Goal: Check status: Check status

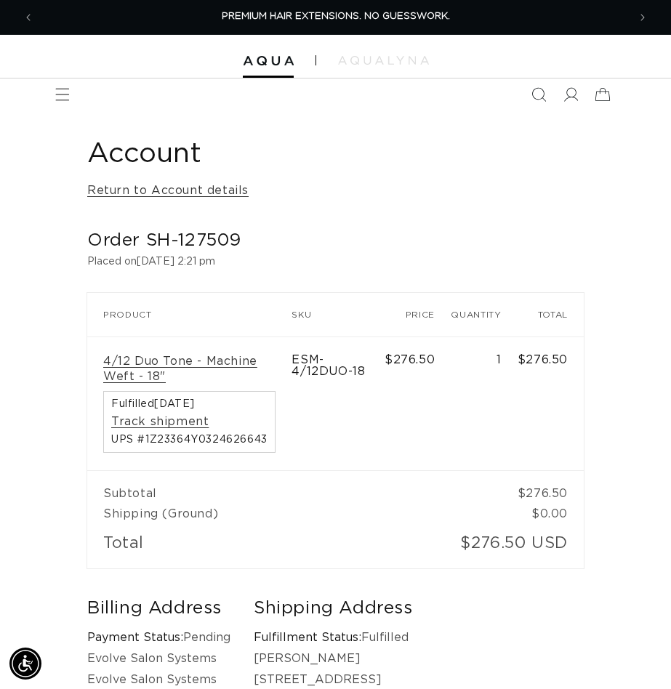
drag, startPoint x: 265, startPoint y: 439, endPoint x: 151, endPoint y: 445, distance: 114.4
click at [143, 440] on span "UPS #1Z23364Y0324626643" at bounding box center [189, 440] width 156 height 10
copy span "1Z23364Y0324626643"
click at [197, 422] on link "Track shipment" at bounding box center [159, 422] width 97 height 15
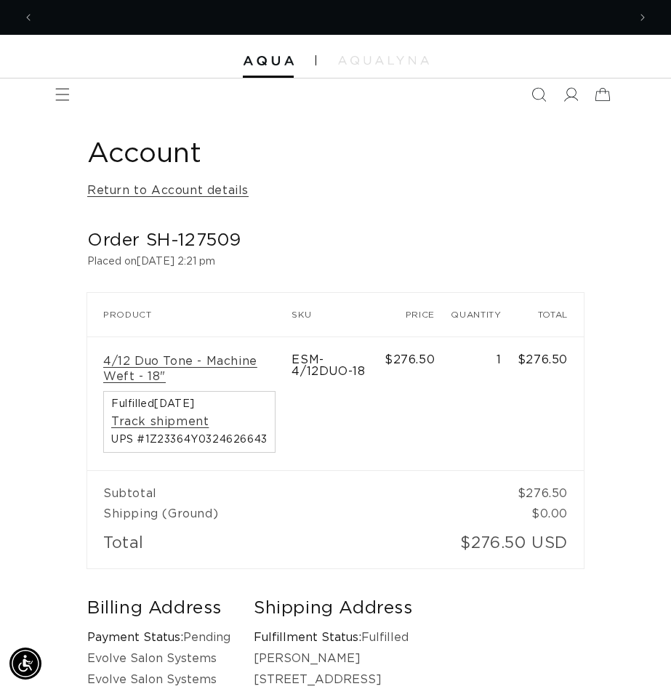
scroll to position [0, 1188]
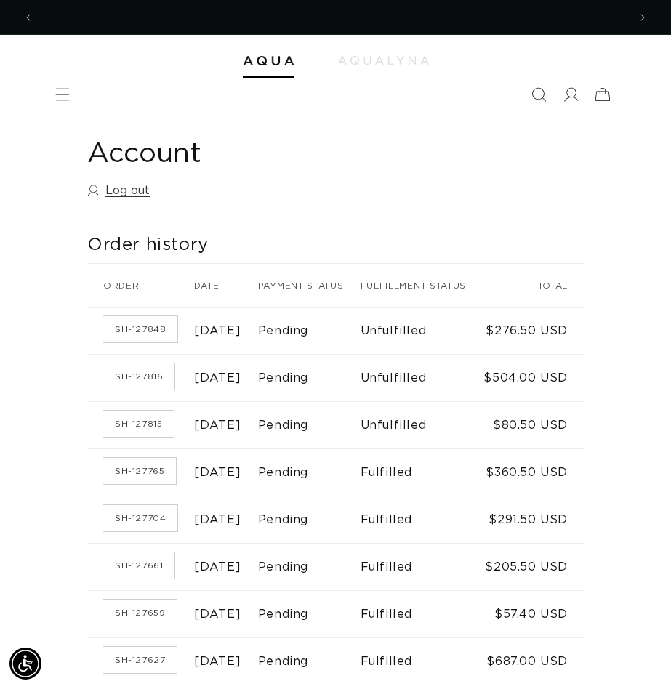
scroll to position [0, 594]
click at [144, 343] on link "SH-127848" at bounding box center [140, 329] width 74 height 26
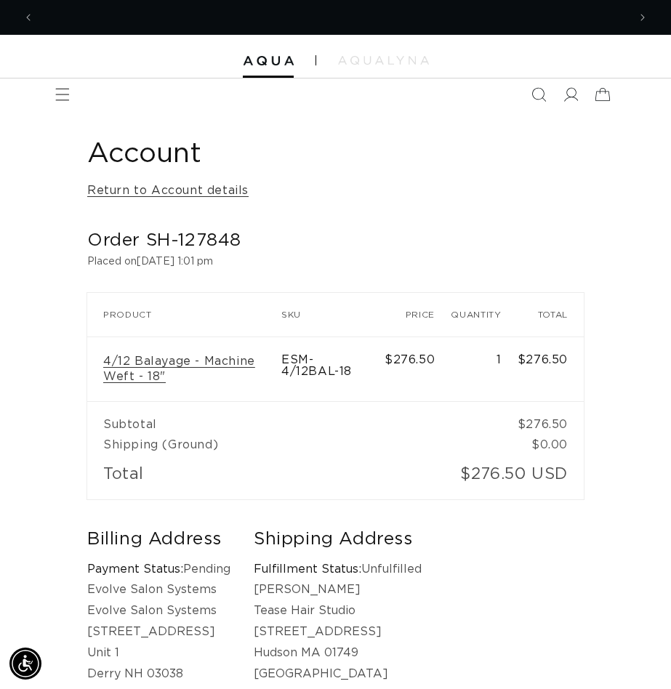
scroll to position [0, 1188]
